Goal: Task Accomplishment & Management: Use online tool/utility

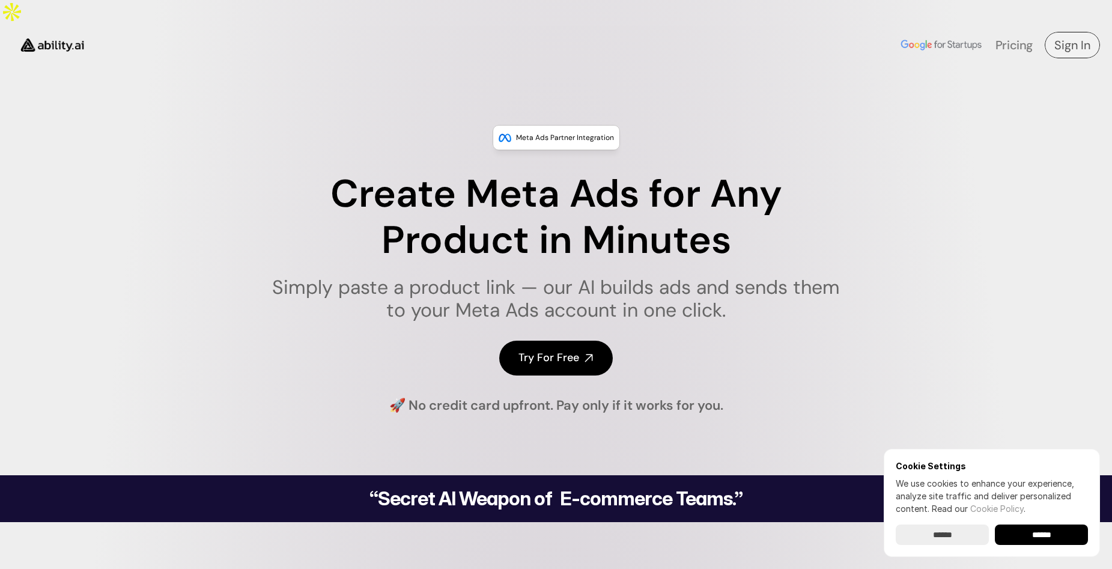
click at [1071, 32] on link "Sign In" at bounding box center [1072, 45] width 55 height 26
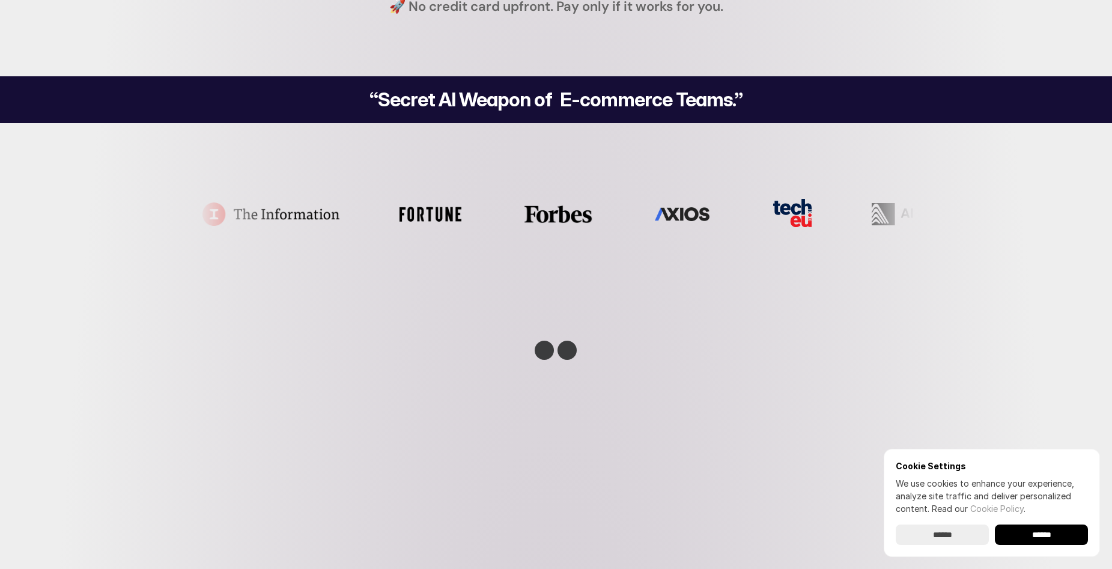
scroll to position [320, 0]
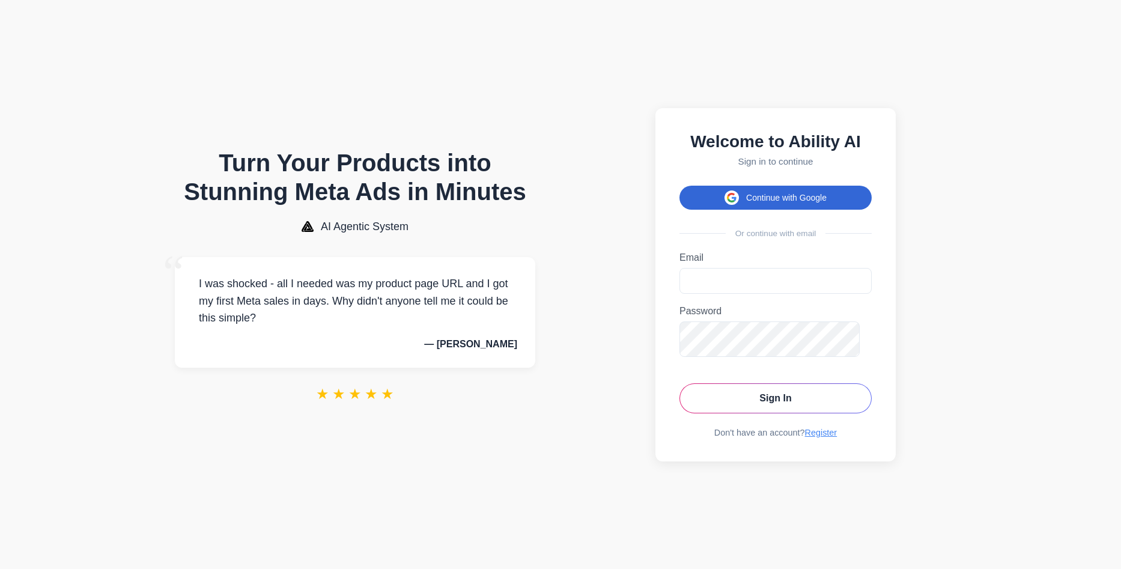
drag, startPoint x: 751, startPoint y: 212, endPoint x: 745, endPoint y: 193, distance: 20.1
click at [748, 193] on button "Continue with Google" at bounding box center [776, 198] width 192 height 24
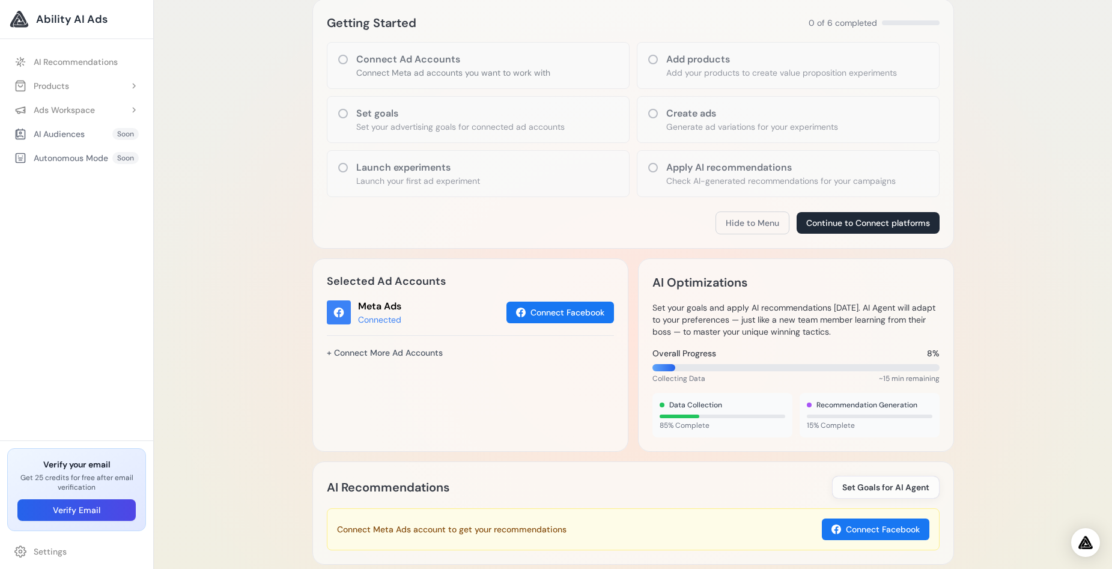
scroll to position [160, 0]
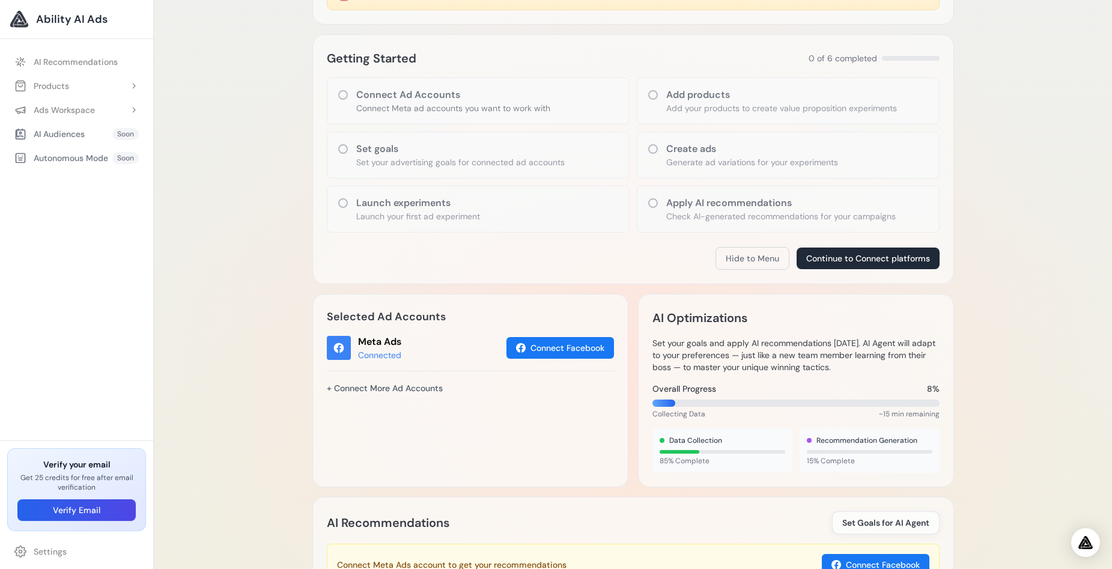
click at [699, 156] on h3 "Create ads" at bounding box center [752, 149] width 172 height 14
click at [678, 178] on div "Create ads Generate ad variations for your experiments" at bounding box center [788, 155] width 303 height 47
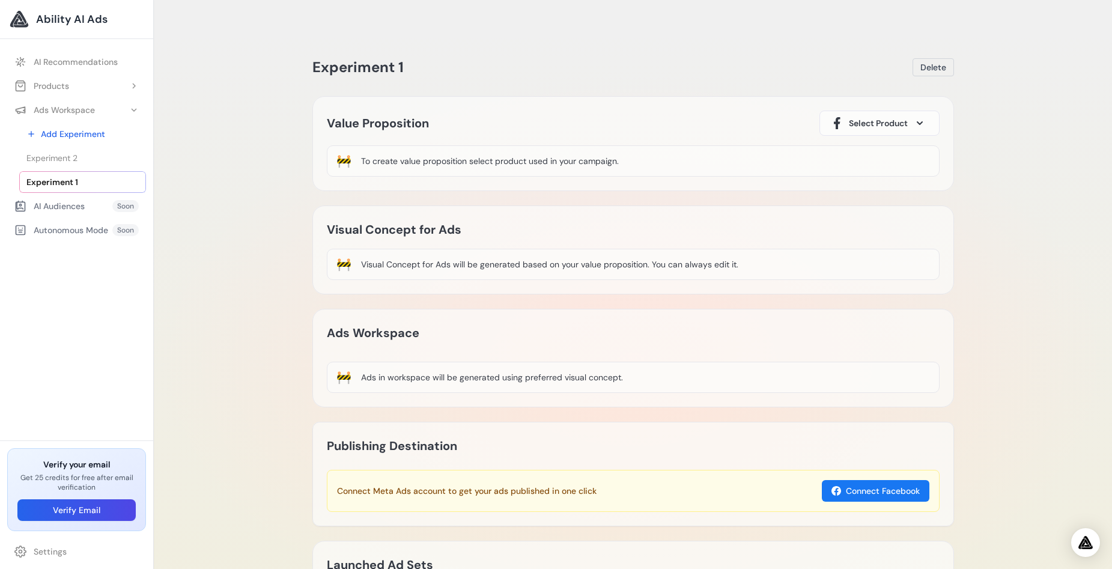
click at [619, 167] on div "To create value proposition select product used in your campaign." at bounding box center [490, 161] width 258 height 12
click at [107, 97] on button "Products" at bounding box center [76, 86] width 139 height 22
click at [229, 184] on div "Experiment 1 Delete Loading Experiment Processing experiment data... Value Prop…" at bounding box center [633, 361] width 958 height 675
